Goal: Task Accomplishment & Management: Use online tool/utility

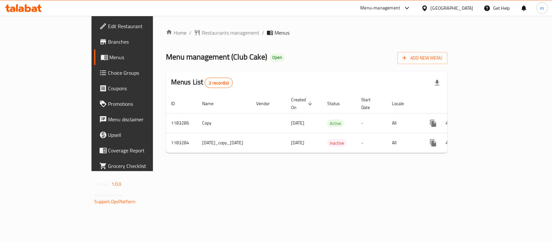
click at [108, 77] on span "Choice Groups" at bounding box center [143, 73] width 70 height 8
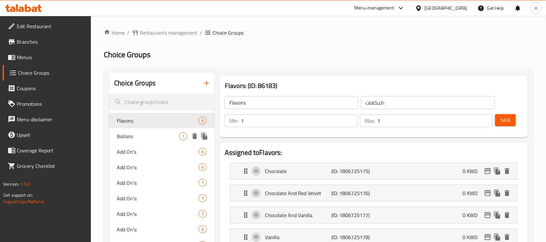
click at [125, 133] on span "Ballons" at bounding box center [148, 136] width 62 height 8
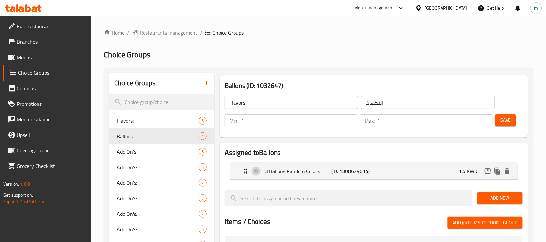
type input "Ballons"
type input "بالونات"
type input "0"
click at [394, 8] on div "Menu-management" at bounding box center [374, 8] width 40 height 8
click at [363, 69] on div "Restaurant-Management" at bounding box center [368, 71] width 51 height 7
